Goal: Task Accomplishment & Management: Manage account settings

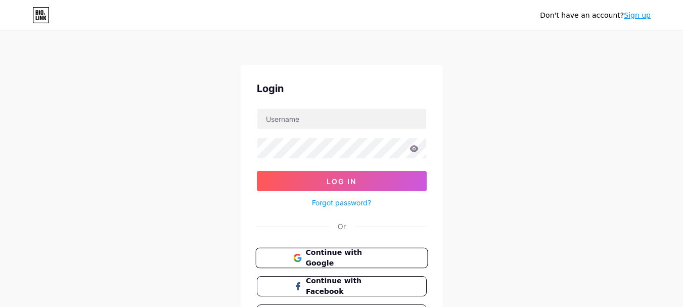
click at [365, 250] on button "Continue with Google" at bounding box center [341, 258] width 172 height 21
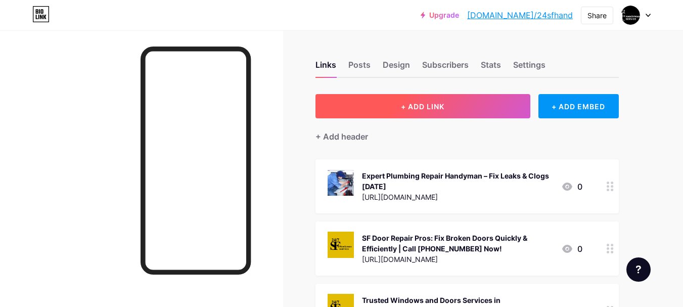
click at [461, 110] on button "+ ADD LINK" at bounding box center [422, 106] width 215 height 24
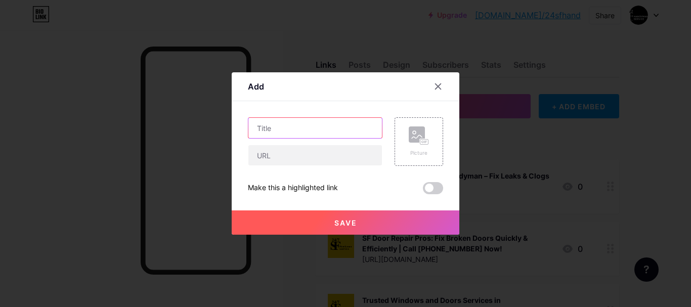
click at [301, 126] on input "text" at bounding box center [314, 128] width 133 height 20
paste input "Trusted Professional Handyman Contractor [GEOGRAPHIC_DATA] | 24/7 SF Handyman &…"
type input "Trusted Professional Handyman Contractor [GEOGRAPHIC_DATA] | 24/7 SF Handyman &…"
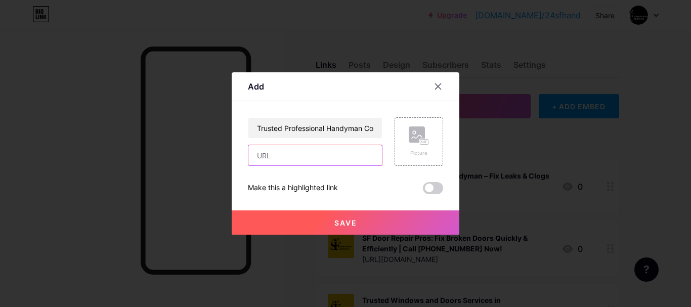
click at [283, 155] on input "text" at bounding box center [314, 155] width 133 height 20
paste input "[URL][DOMAIN_NAME]"
type input "[URL][DOMAIN_NAME]"
click at [299, 218] on button "Save" at bounding box center [345, 222] width 227 height 24
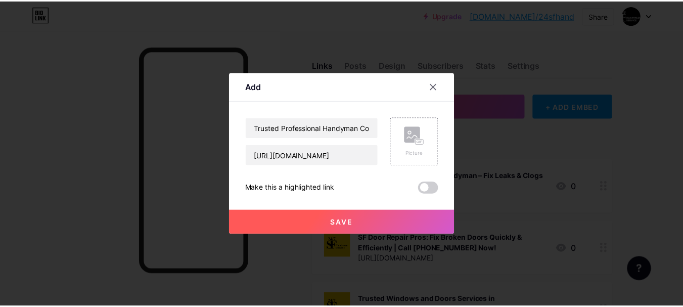
scroll to position [0, 0]
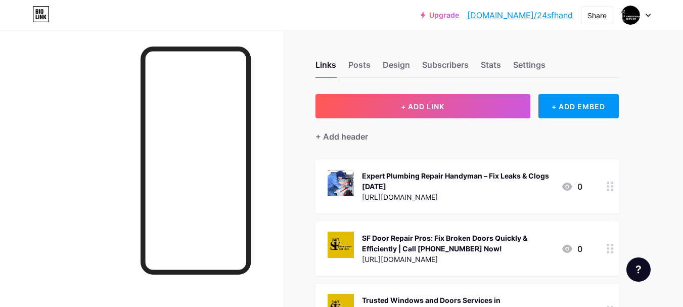
click at [552, 17] on link "[DOMAIN_NAME]/24sfhand" at bounding box center [520, 15] width 106 height 12
